Goal: Information Seeking & Learning: Find specific fact

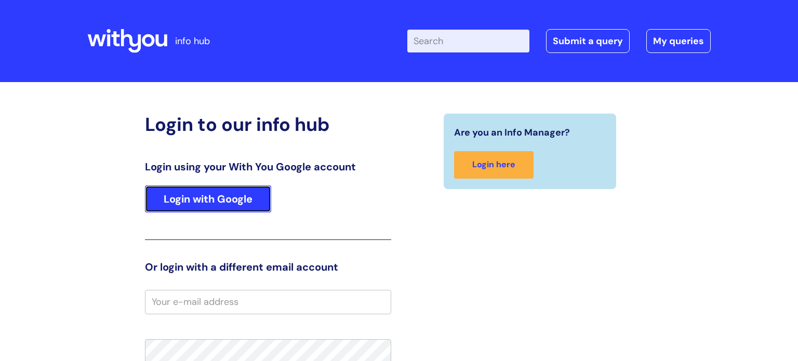
click at [170, 198] on link "Login with Google" at bounding box center [208, 199] width 126 height 27
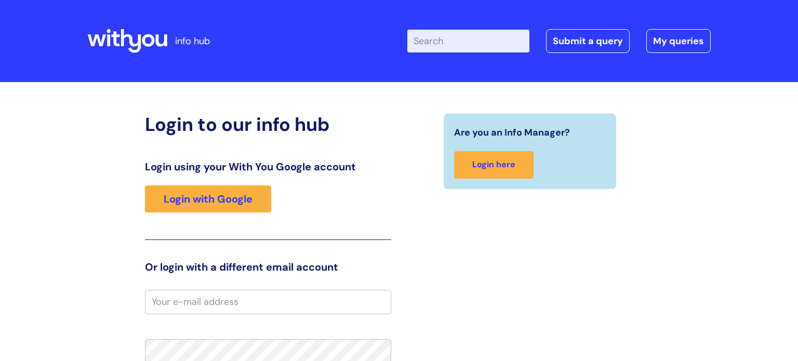
click at [476, 39] on input "Enter your search term here..." at bounding box center [469, 41] width 122 height 23
type input "sick notes"
click button "Search" at bounding box center [0, 0] width 0 height 0
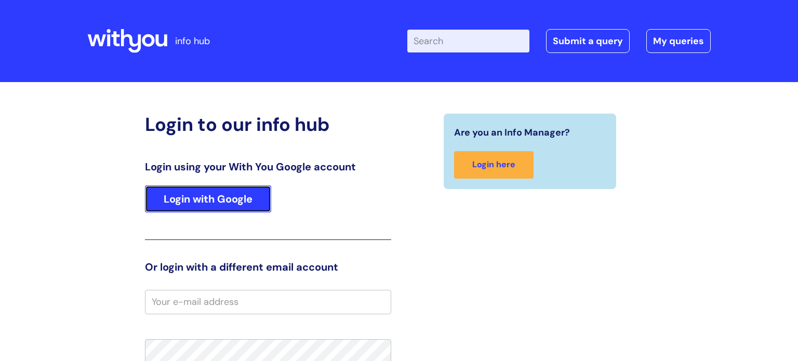
click at [229, 191] on link "Login with Google" at bounding box center [208, 199] width 126 height 27
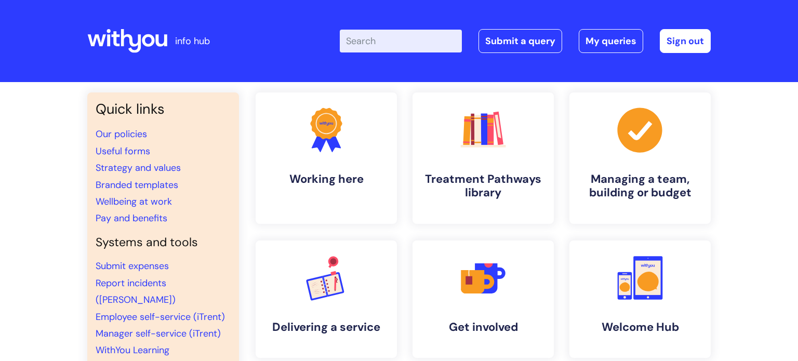
click at [404, 47] on input "Enter your search term here..." at bounding box center [401, 41] width 122 height 23
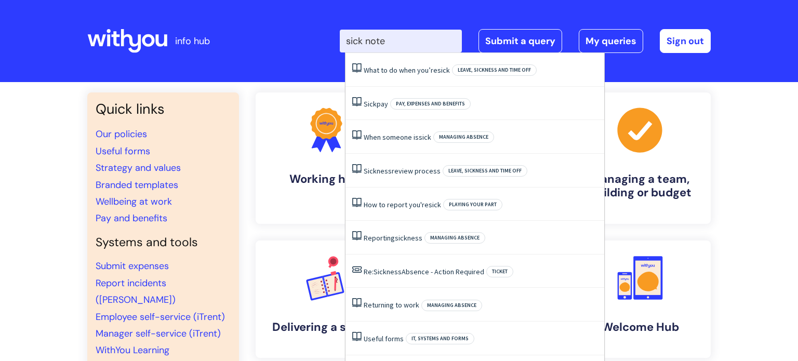
type input "sick note"
click button "Search" at bounding box center [0, 0] width 0 height 0
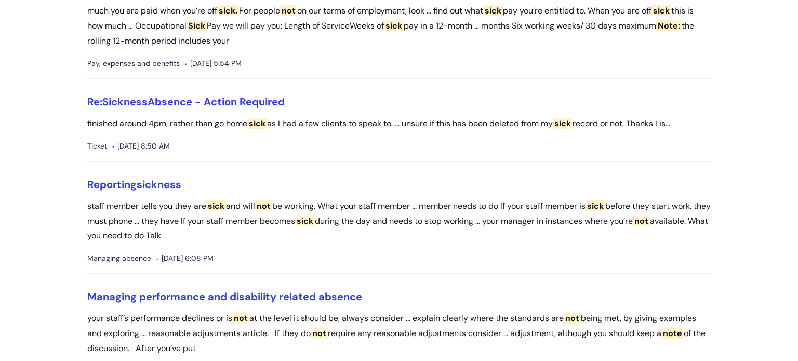
scroll to position [436, 0]
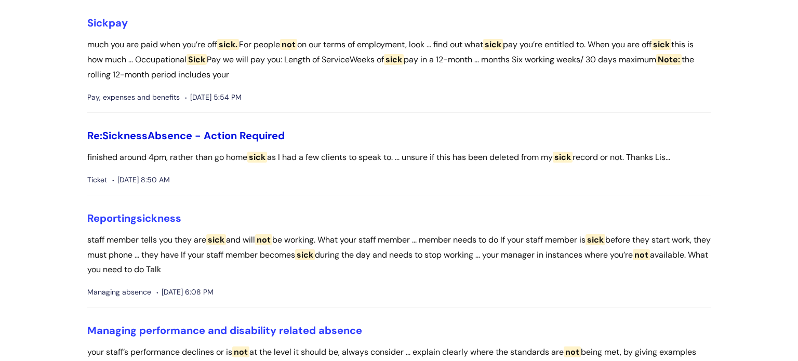
click at [229, 131] on link "Re: Sickness Absence - Action Required" at bounding box center [186, 136] width 198 height 14
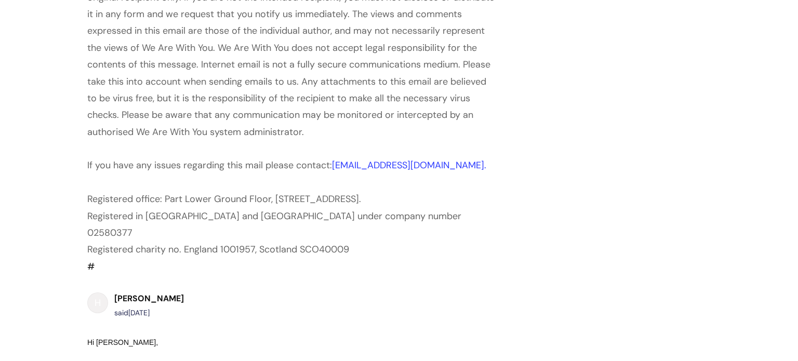
scroll to position [992, 0]
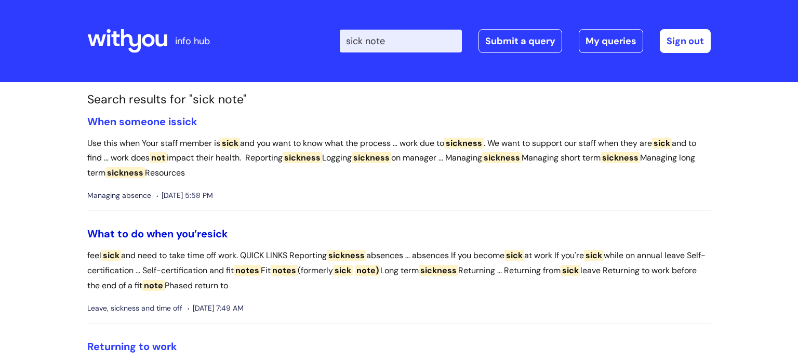
click at [162, 233] on link "What to do when you’re sick" at bounding box center [157, 234] width 141 height 14
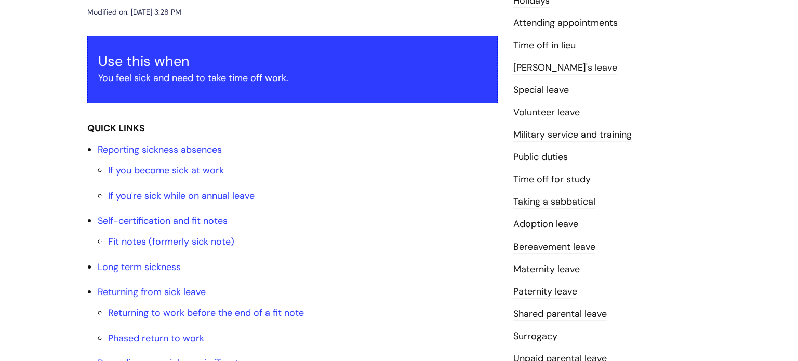
scroll to position [161, 0]
click at [125, 243] on link "Fit notes (formerly sick note)" at bounding box center [171, 241] width 126 height 12
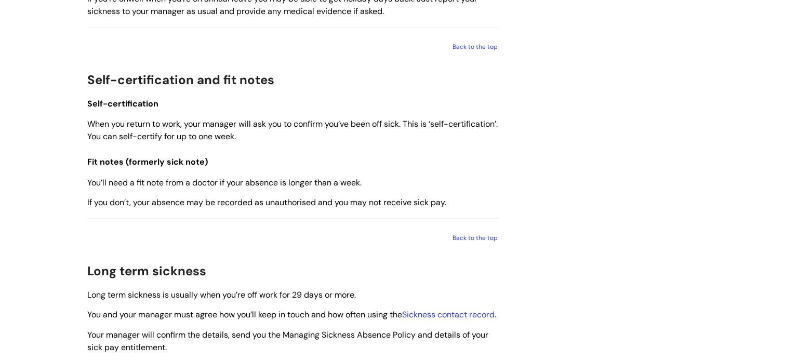
scroll to position [848, 0]
